Goal: Complete application form: Complete application form

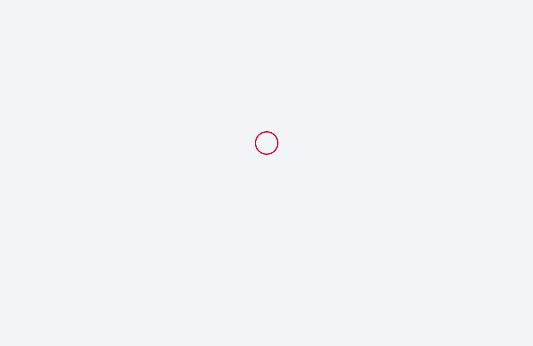
select select
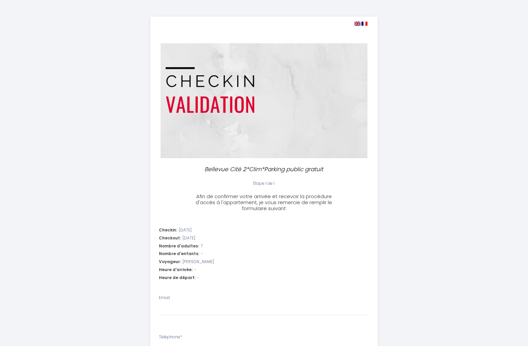
click at [357, 23] on img at bounding box center [357, 24] width 6 height 4
select select
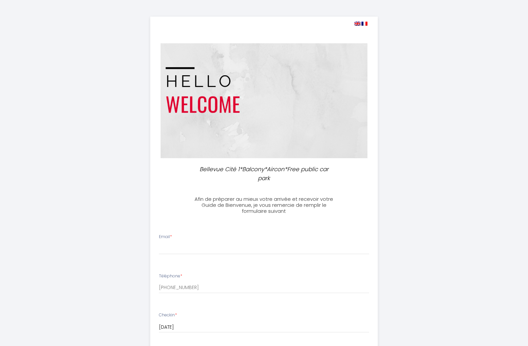
select select
click at [358, 22] on img at bounding box center [357, 24] width 6 height 4
select select
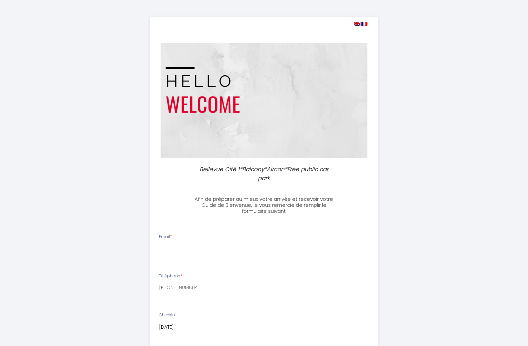
click at [356, 22] on img at bounding box center [357, 24] width 6 height 4
click at [358, 22] on img at bounding box center [357, 24] width 6 height 4
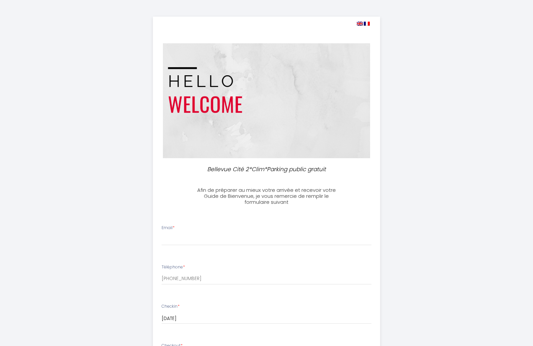
select select
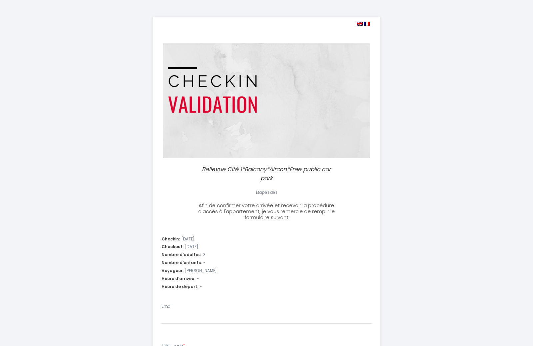
select select
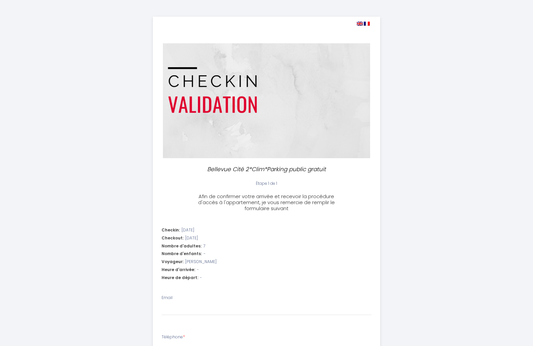
select select
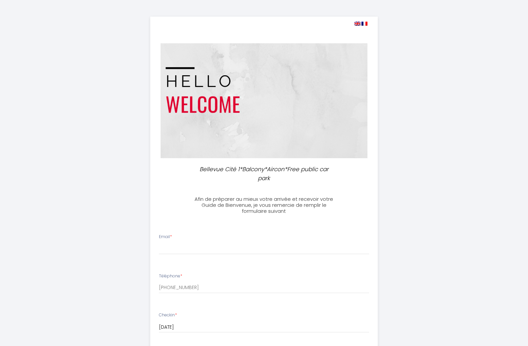
select select
click at [357, 23] on img at bounding box center [357, 24] width 6 height 4
select select
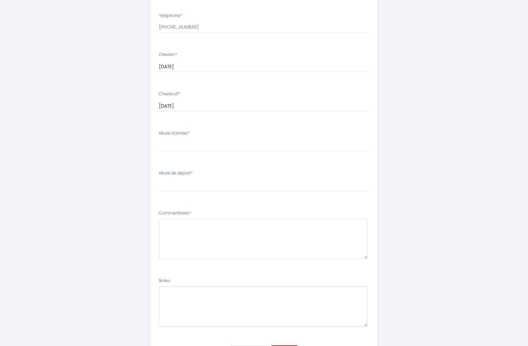
scroll to position [298, 0]
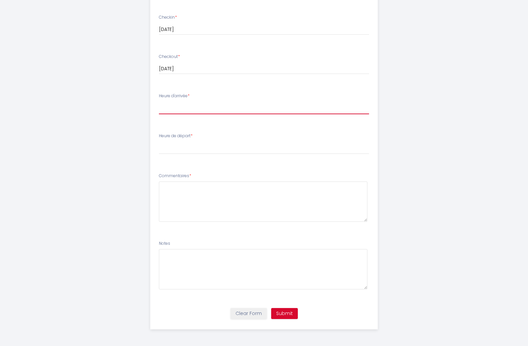
click at [179, 106] on select "15:00 15:30 16:00 16:30 17:00 17:30 18:00 18:30 19:00 19:30 20:00 20:30 21:00 2…" at bounding box center [264, 108] width 210 height 13
click at [347, 97] on div "Heure d'arrivée * 15:00 15:30 16:00 16:30 17:00 17:30 18:00 18:30 19:00 19:30 2…" at bounding box center [264, 103] width 210 height 21
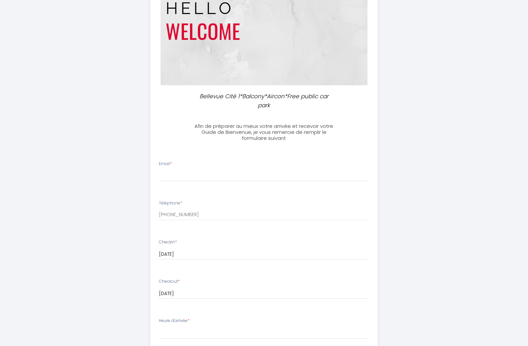
scroll to position [0, 0]
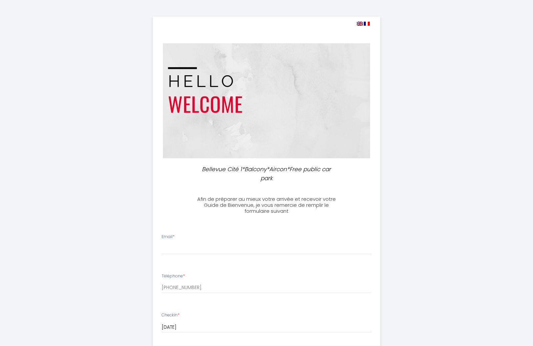
select select
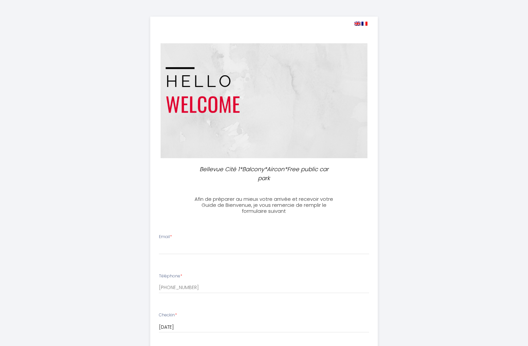
click at [355, 23] on img at bounding box center [357, 24] width 6 height 4
select select
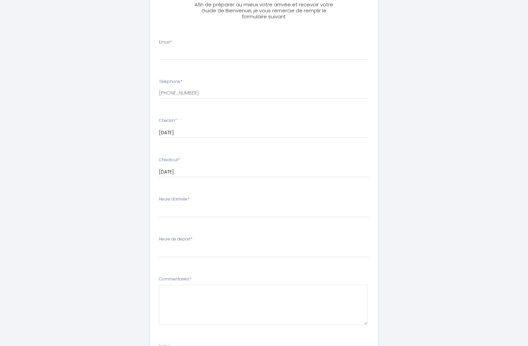
scroll to position [200, 0]
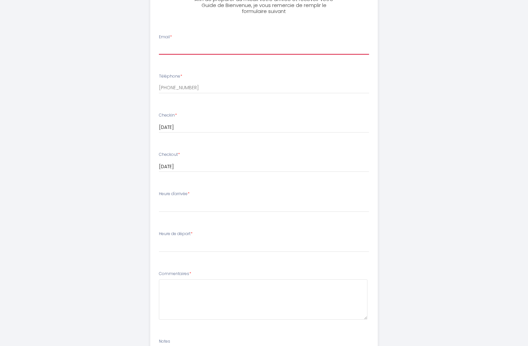
click at [167, 47] on input "Email *" at bounding box center [264, 49] width 210 height 12
type input "[EMAIL_ADDRESS][DOMAIN_NAME]"
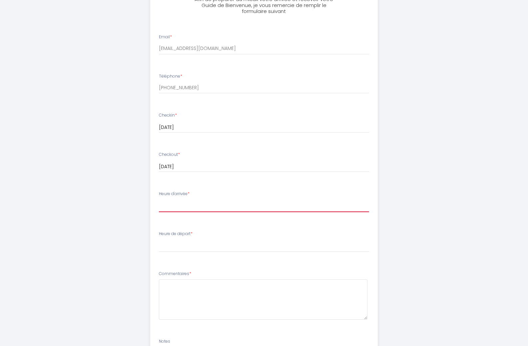
click at [181, 208] on select "15:00 15:30 16:00 16:30 17:00 17:30 18:00 18:30 19:00 19:30 20:00 20:30 21:00 2…" at bounding box center [264, 205] width 210 height 13
select select "15:00"
click at [159, 199] on select "15:00 15:30 16:00 16:30 17:00 17:30 18:00 18:30 19:00 19:30 20:00 20:30 21:00 2…" at bounding box center [264, 205] width 210 height 13
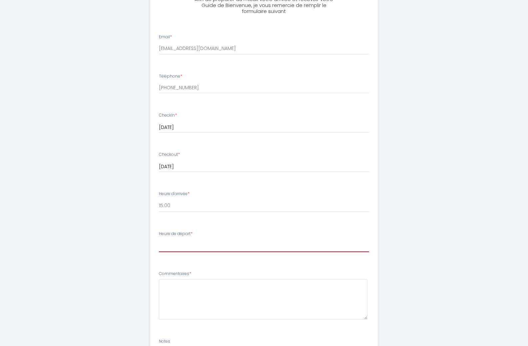
click at [174, 245] on select "00:00 00:30 01:00 01:30 02:00 02:30 03:00 03:30 04:00 04:30 05:00 05:30 06:00 0…" at bounding box center [264, 245] width 210 height 13
select select "10:00"
click at [159, 239] on select "00:00 00:30 01:00 01:30 02:00 02:30 03:00 03:30 04:00 04:30 05:00 05:30 06:00 0…" at bounding box center [264, 245] width 210 height 13
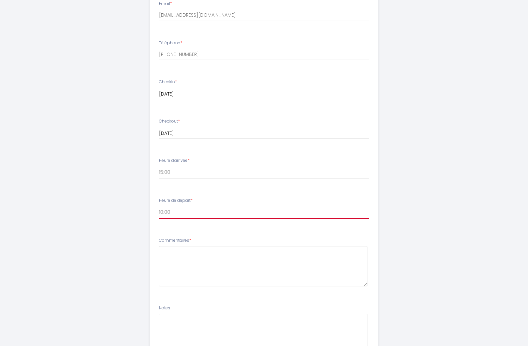
scroll to position [298, 0]
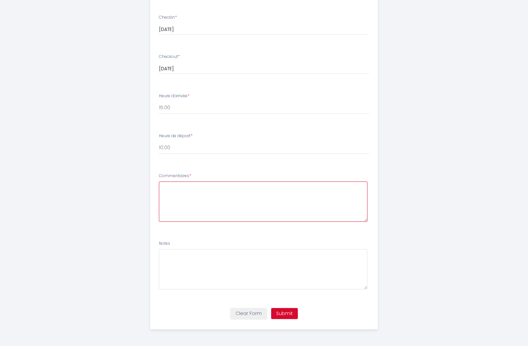
click at [180, 187] on textarea at bounding box center [263, 201] width 208 height 40
drag, startPoint x: 290, startPoint y: 187, endPoint x: 70, endPoint y: 184, distance: 219.4
click at [70, 184] on div "Bellevue Cité 1*Balcony*Aircon*Free public car park Afin de préparer au mieux v…" at bounding box center [264, 24] width 528 height 644
type textarea "7 people + parking moto in the garden (secured)"
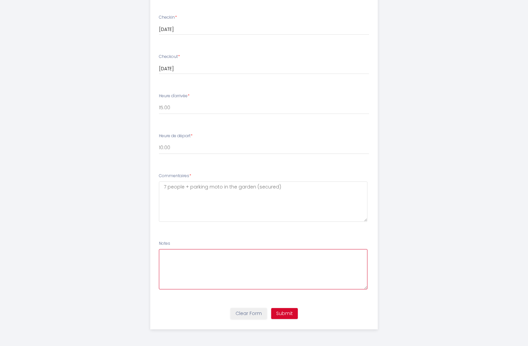
click at [177, 260] on textarea at bounding box center [263, 269] width 208 height 40
paste textarea "7 people + parking moto in the garden (secured)"
type textarea "7 people + parking moto in the garden (secured)"
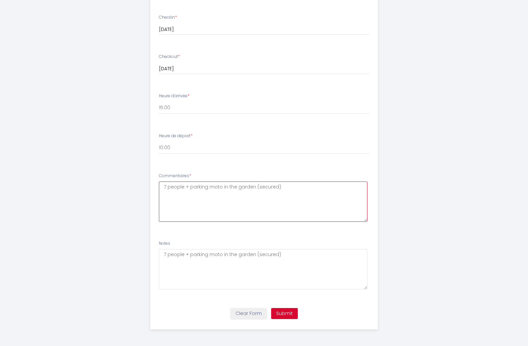
click at [166, 187] on textarea "7 people + parking moto in the garden (secured)" at bounding box center [263, 201] width 208 height 40
click at [185, 186] on textarea "7 people + parking moto in the garden (secured)" at bounding box center [263, 201] width 208 height 40
drag, startPoint x: 316, startPoint y: 183, endPoint x: 62, endPoint y: 179, distance: 254.1
click at [62, 179] on div "Bellevue Cité 1*Balcony*Aircon*Free public car park Afin de préparer au mieux v…" at bounding box center [264, 24] width 528 height 644
type textarea "7 people (+ 3 in another apartment)+ parking moto in the garden (secured)"
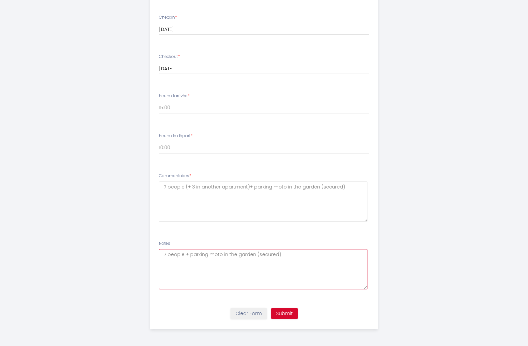
drag, startPoint x: 264, startPoint y: 254, endPoint x: 49, endPoint y: 239, distance: 215.6
click at [49, 239] on div "Bellevue Cité 1*Balcony*Aircon*Free public car park Afin de préparer au mieux v…" at bounding box center [264, 24] width 528 height 644
paste textarea "(+ 3 in another apartment)"
type textarea "7 people (+ 3 in another apartment)+ parking moto in the garden (secured)"
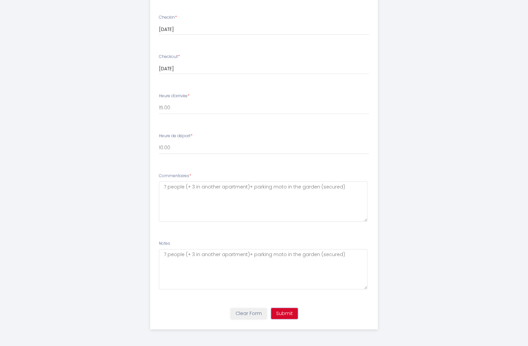
click at [287, 313] on button "Submit" at bounding box center [284, 313] width 27 height 11
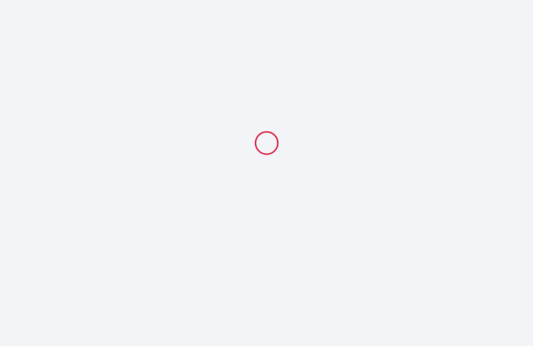
select select "10:00"
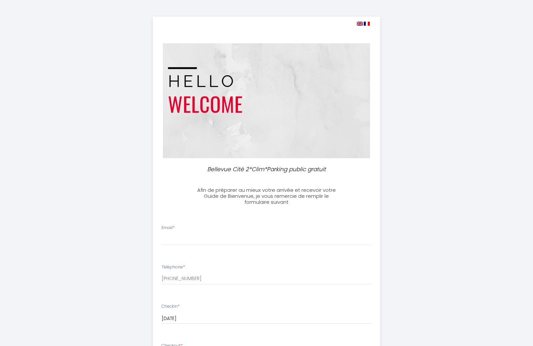
select select
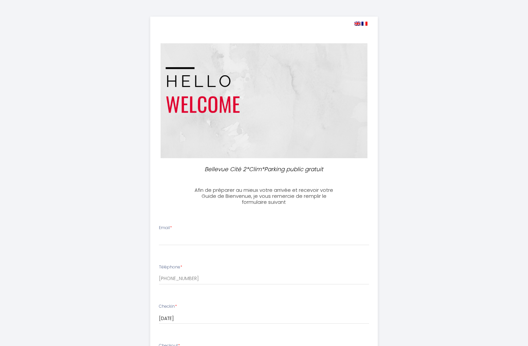
click at [355, 24] on img at bounding box center [357, 24] width 6 height 4
select select
click at [167, 238] on input "Email *" at bounding box center [264, 239] width 210 height 12
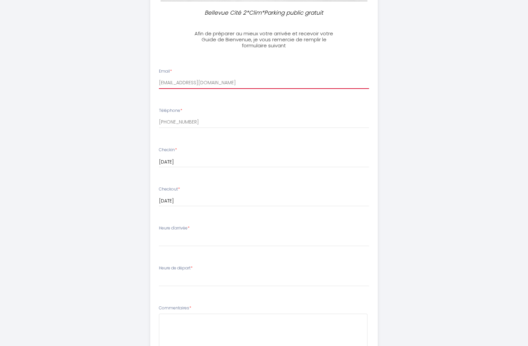
scroll to position [166, 0]
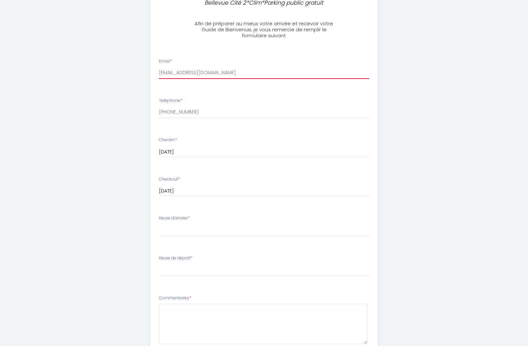
type input "[EMAIL_ADDRESS][DOMAIN_NAME]"
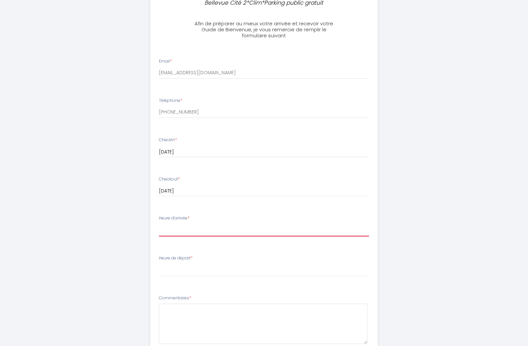
click at [177, 232] on select "15:00 15:30 16:00 16:30 17:00 17:30 18:00 18:30 19:00 19:30 20:00 20:30 21:00 2…" at bounding box center [264, 230] width 210 height 13
select select "15:00"
click at [159, 224] on select "15:00 15:30 16:00 16:30 17:00 17:30 18:00 18:30 19:00 19:30 20:00 20:30 21:00 2…" at bounding box center [264, 230] width 210 height 13
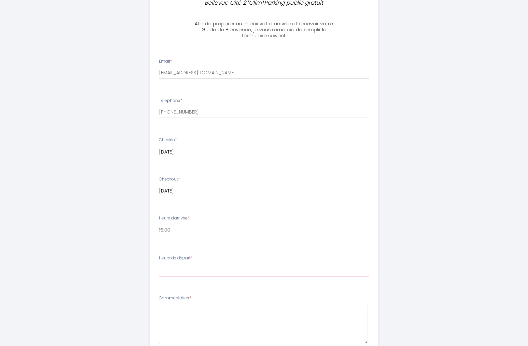
click at [167, 273] on select "00:00 00:30 01:00 01:30 02:00 02:30 03:00 03:30 04:00 04:30 05:00 05:30 06:00 0…" at bounding box center [264, 270] width 210 height 13
select select "10:00"
click at [159, 264] on select "00:00 00:30 01:00 01:30 02:00 02:30 03:00 03:30 04:00 04:30 05:00 05:30 06:00 0…" at bounding box center [264, 270] width 210 height 13
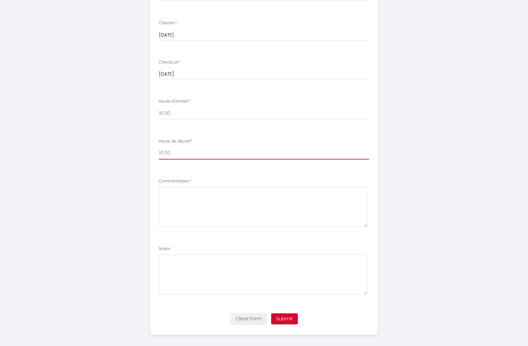
scroll to position [289, 0]
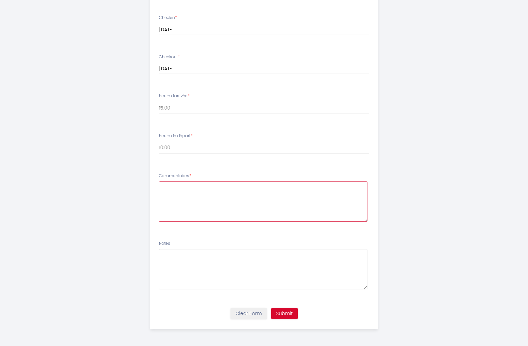
click at [171, 186] on textarea at bounding box center [263, 201] width 208 height 40
paste textarea "7 people (+ 3 in another apartment)+ parking moto in the garden (secured)"
click at [166, 185] on textarea "7 people (+ 3 in another apartment)+ parking moto in the garden (secured)" at bounding box center [263, 201] width 208 height 40
type textarea "7 people (+ 3 in another apartment)+ parking moto in the garden (secured)"
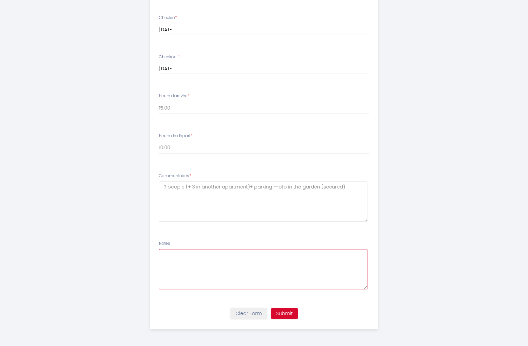
click at [171, 251] on textarea at bounding box center [263, 269] width 208 height 40
paste textarea "7 people (+ 3 in another apartment)+ parking moto in the garden (secured)"
type textarea "7 people (+ 3 in another apartment)+ parking moto in the garden (secured)"
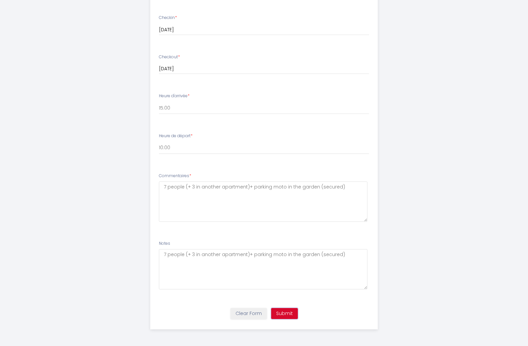
click at [288, 313] on button "Submit" at bounding box center [284, 313] width 27 height 11
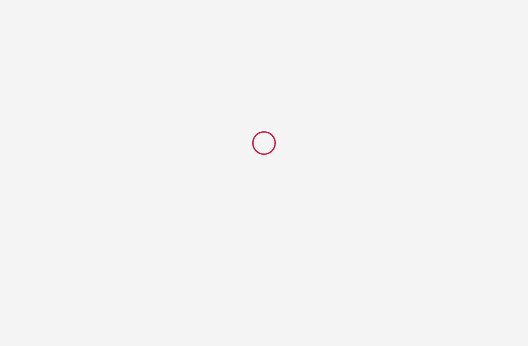
scroll to position [0, 0]
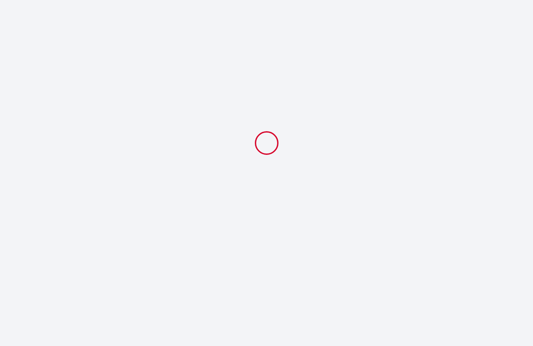
select select "10:00"
